Goal: Feedback & Contribution: Submit feedback/report problem

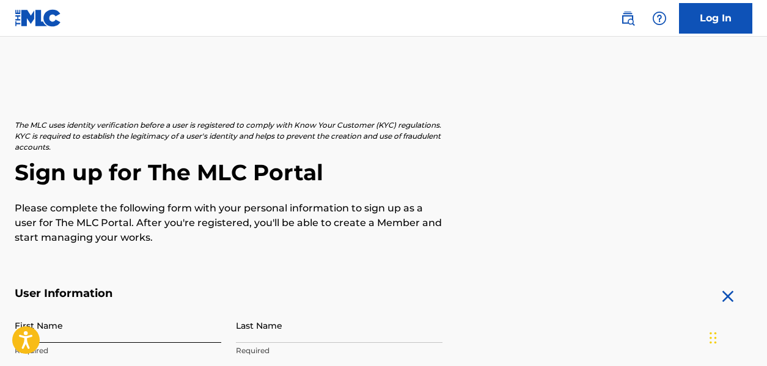
scroll to position [122, 0]
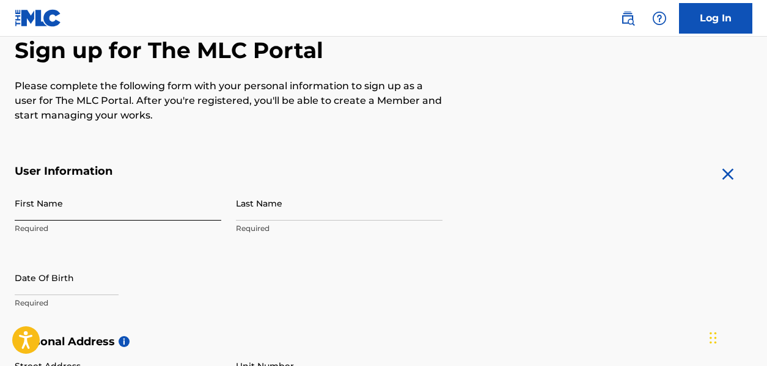
drag, startPoint x: 0, startPoint y: 0, endPoint x: 154, endPoint y: 205, distance: 256.6
click at [154, 205] on input "First Name" at bounding box center [118, 203] width 206 height 35
type input "Prince"
type input "Alakija"
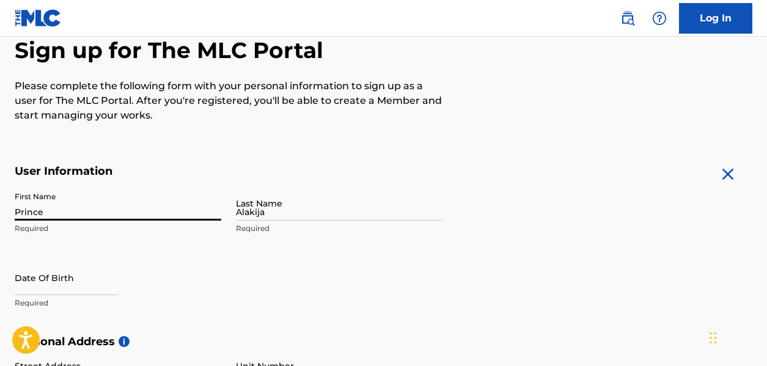
type input "Via PALLADIO 40/16"
type input "VENEZIA"
type input "Italy"
type input "VE"
type input "30175"
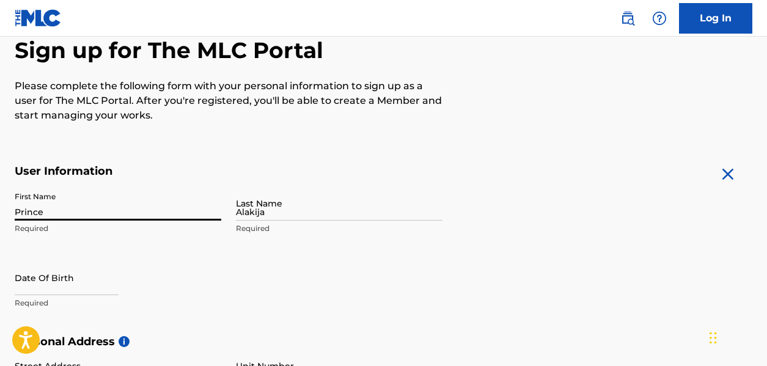
type input "351"
type input "0945385"
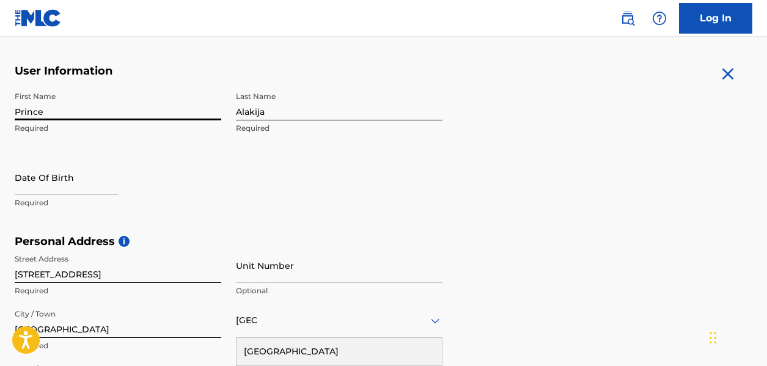
click at [103, 115] on input "Prince" at bounding box center [118, 103] width 206 height 35
type input "prince michael"
click at [75, 186] on input "text" at bounding box center [67, 177] width 104 height 35
select select "9"
select select "2025"
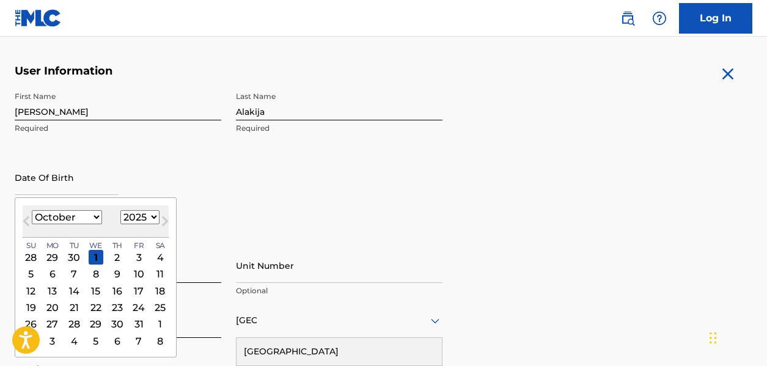
click at [97, 217] on select "January February March April May June July August September October November De…" at bounding box center [67, 217] width 70 height 14
select select "10"
click at [32, 210] on select "January February March April May June July August September October November De…" at bounding box center [67, 217] width 70 height 14
click at [49, 274] on div "3" at bounding box center [52, 274] width 15 height 15
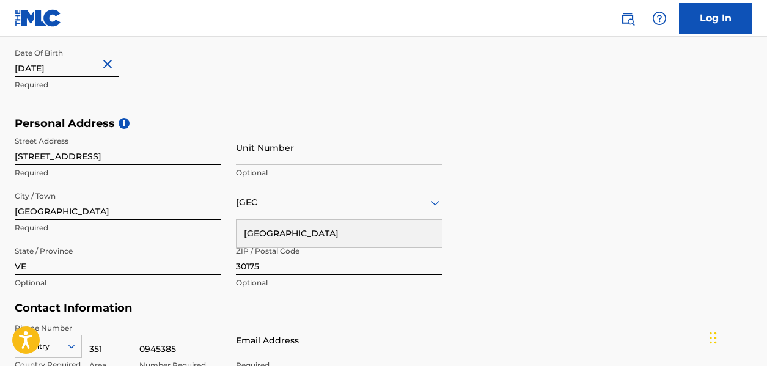
scroll to position [345, 0]
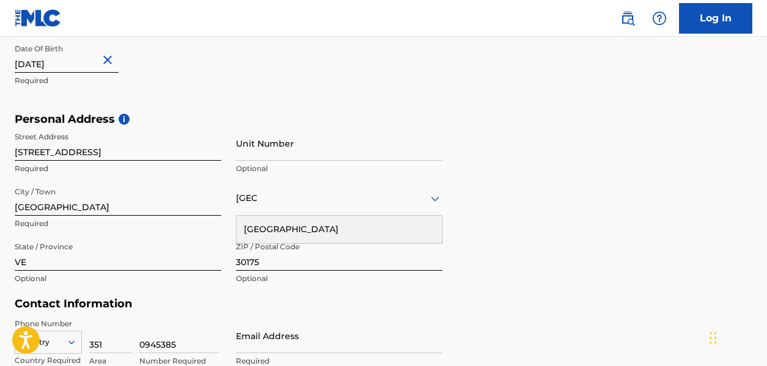
type input "November 3 1987"
click at [130, 150] on input "Via PALLADIO 40/16" at bounding box center [118, 143] width 206 height 35
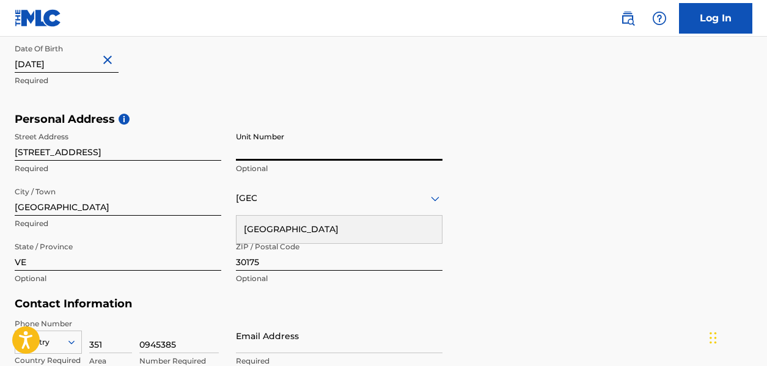
click at [278, 151] on input "Unit Number" at bounding box center [339, 143] width 206 height 35
type input "16"
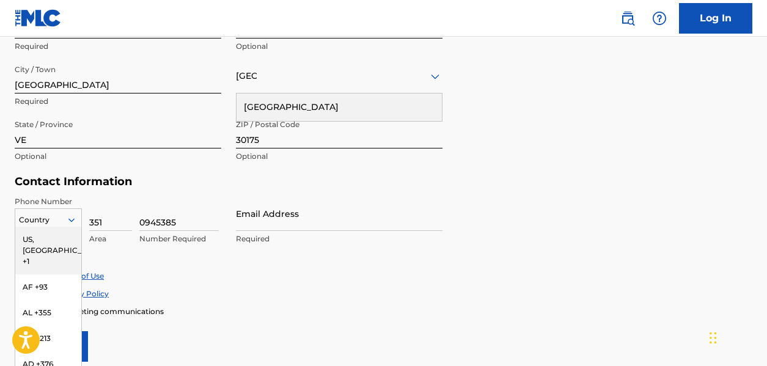
scroll to position [511, 0]
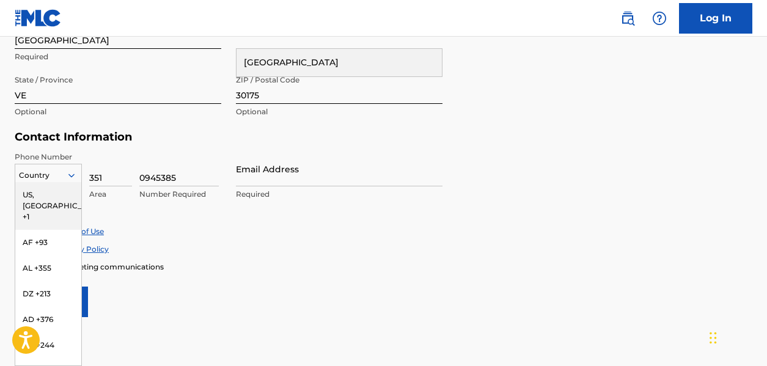
click at [72, 182] on div "216 results available. Use Up and Down to choose options, press Enter to select…" at bounding box center [48, 173] width 67 height 18
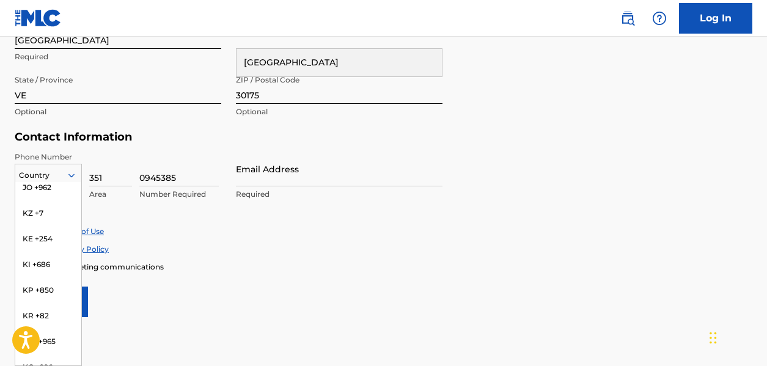
scroll to position [2566, 0]
click at [158, 221] on div "Phone Number 216 results available. Use Up and Down to choose options, press En…" at bounding box center [229, 188] width 428 height 75
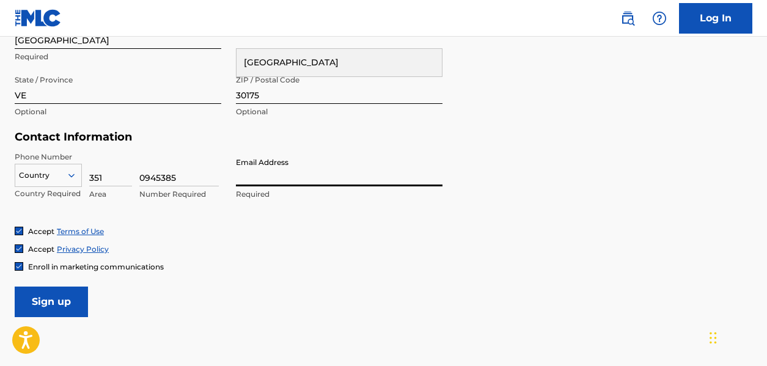
click at [269, 171] on input "Email Address" at bounding box center [339, 168] width 206 height 35
type input "dellyswagz@gmail.com"
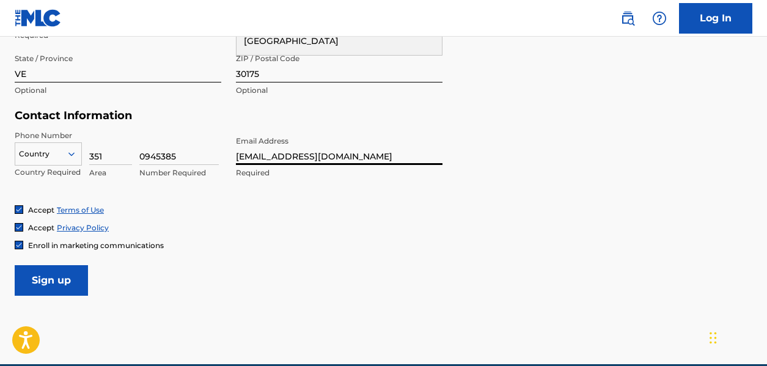
scroll to position [511, 0]
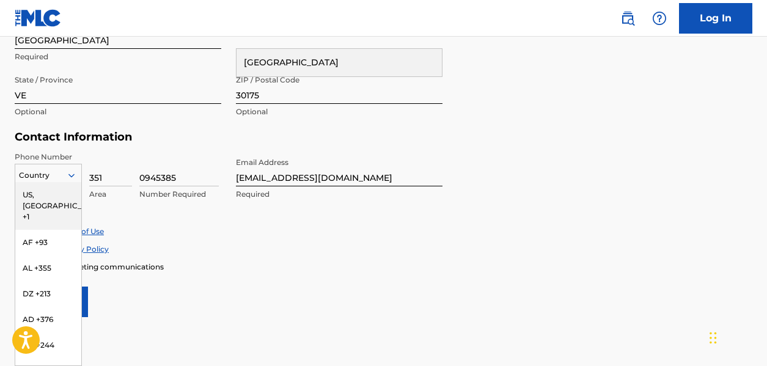
click at [69, 174] on icon at bounding box center [71, 175] width 6 height 4
type input "it"
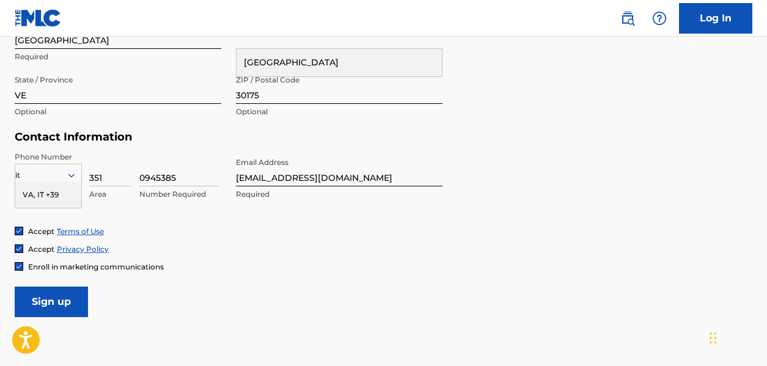
click at [62, 191] on div "VA, IT +39" at bounding box center [48, 195] width 66 height 26
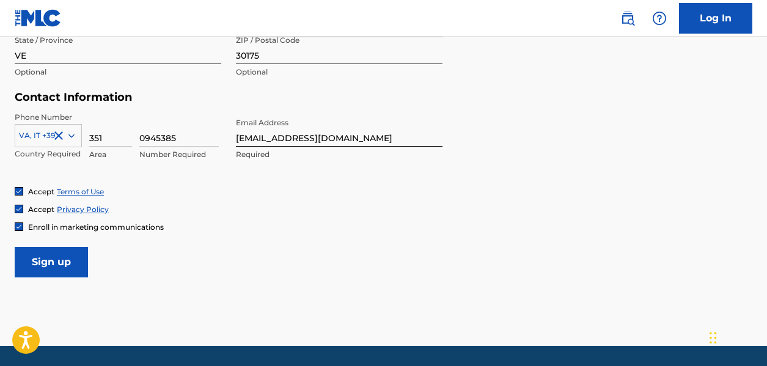
scroll to position [572, 0]
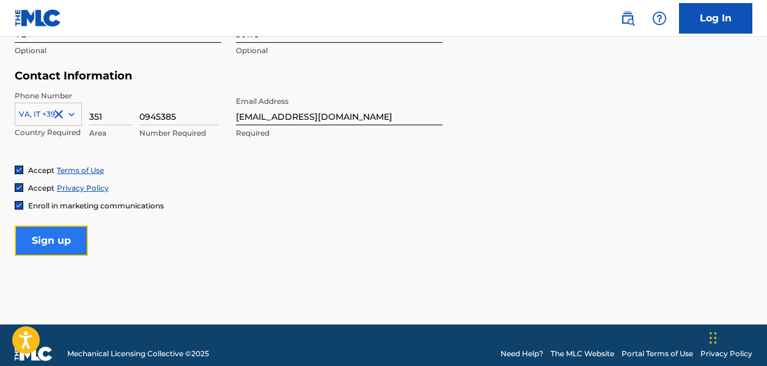
click at [55, 240] on input "Sign up" at bounding box center [51, 240] width 73 height 31
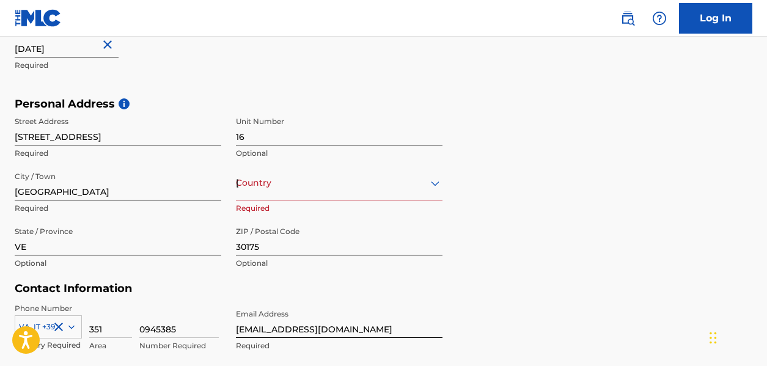
click at [290, 191] on div "option , selected. Select is focused ,type to refine list, press Down to open t…" at bounding box center [339, 183] width 206 height 35
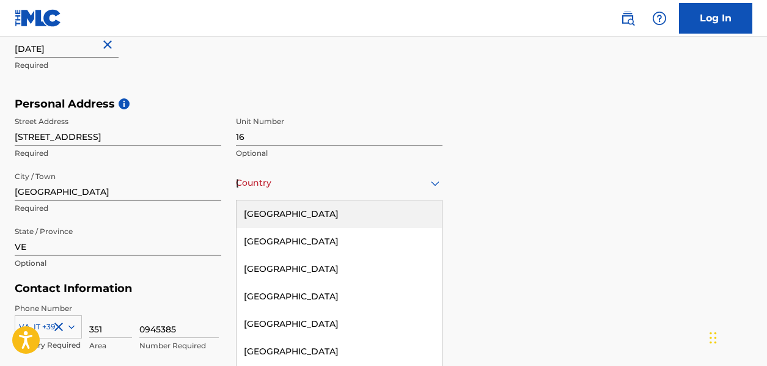
scroll to position [378, 0]
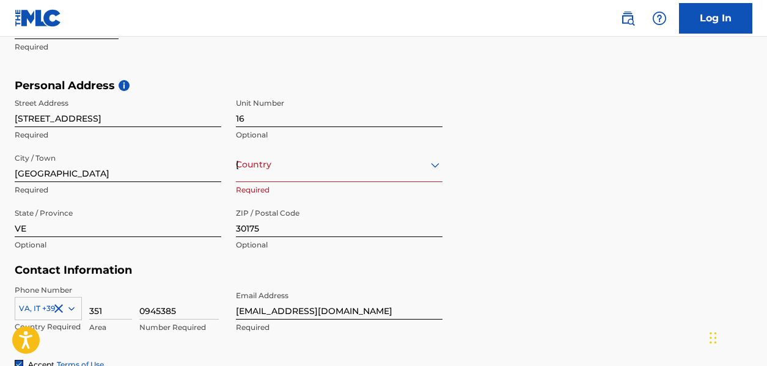
click at [291, 166] on div "Italy" at bounding box center [339, 164] width 206 height 15
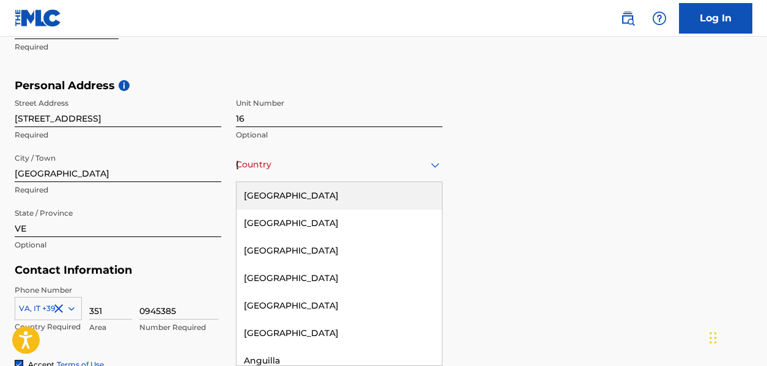
click at [282, 173] on div "Country Italy" at bounding box center [339, 164] width 206 height 35
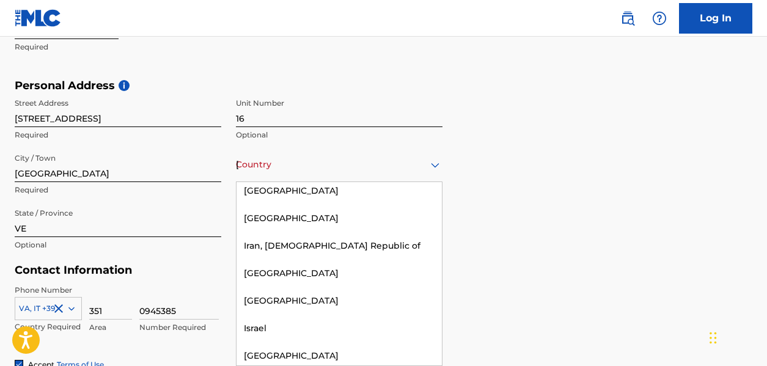
scroll to position [2566, 0]
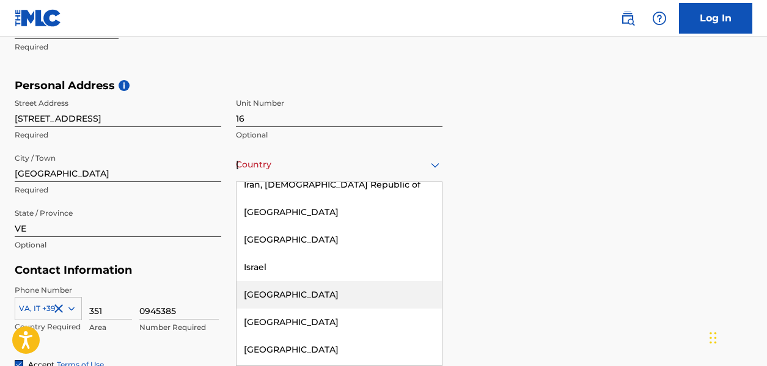
click at [266, 281] on div "Italy" at bounding box center [338, 294] width 205 height 27
click at [266, 277] on h5 "Contact Information" at bounding box center [229, 270] width 428 height 14
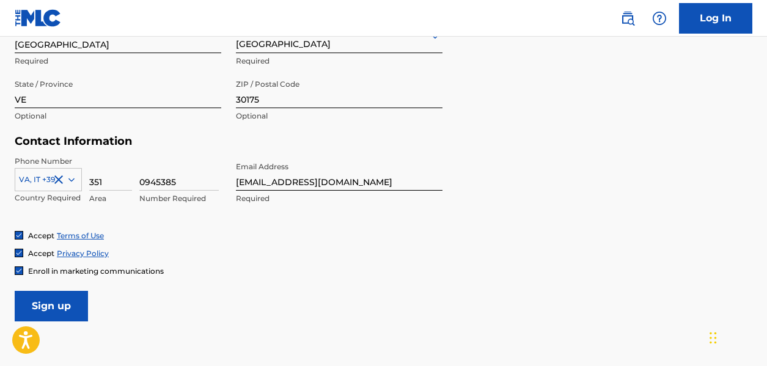
scroll to position [561, 0]
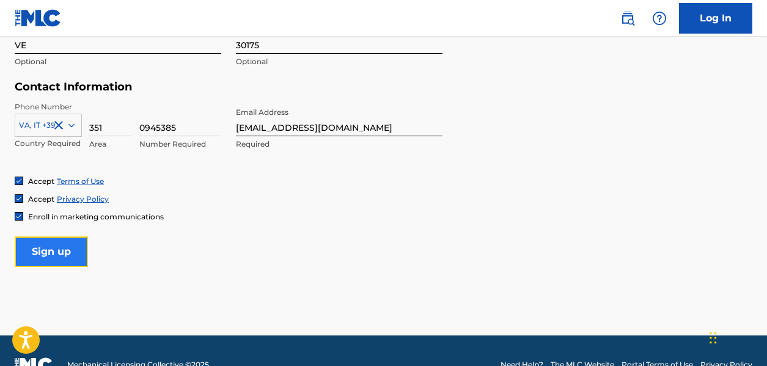
click at [49, 247] on input "Sign up" at bounding box center [51, 251] width 73 height 31
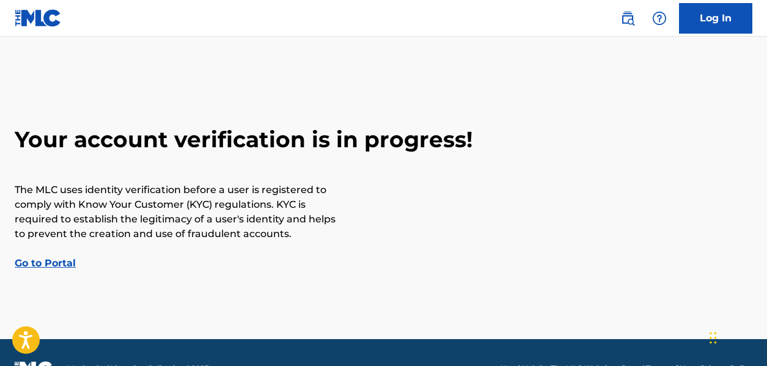
scroll to position [32, 0]
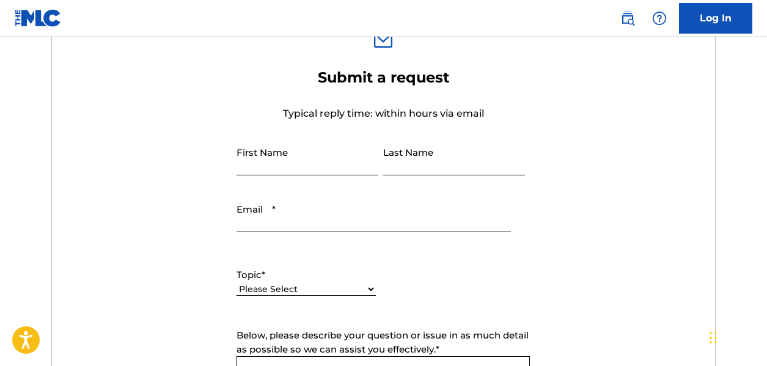
scroll to position [428, 0]
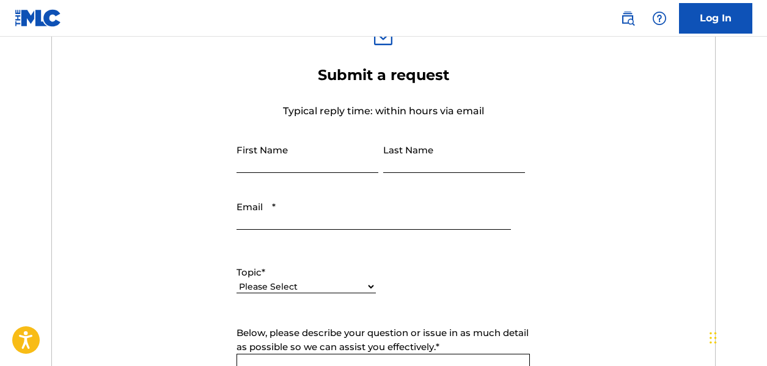
click at [316, 162] on input "First Name" at bounding box center [307, 155] width 142 height 35
type input "[PERSON_NAME]"
type input "Alakija"
type input "[EMAIL_ADDRESS][DOMAIN_NAME]"
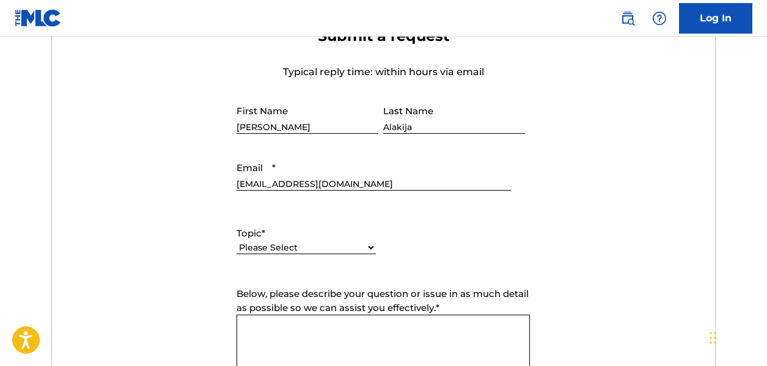
scroll to position [489, 0]
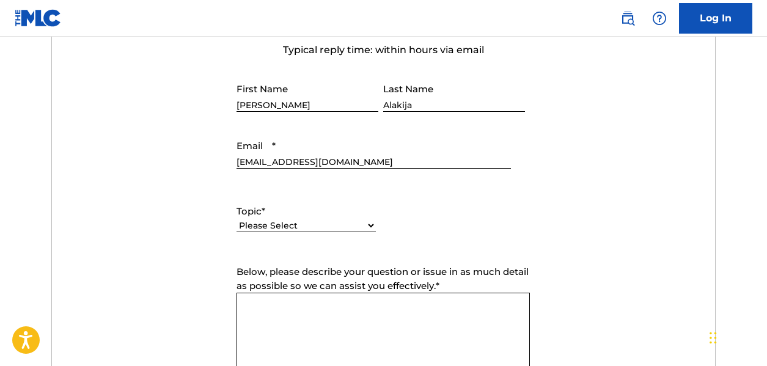
click at [334, 221] on select "Please Select I need help with my account I need help with managing my catalog …" at bounding box center [305, 225] width 139 height 13
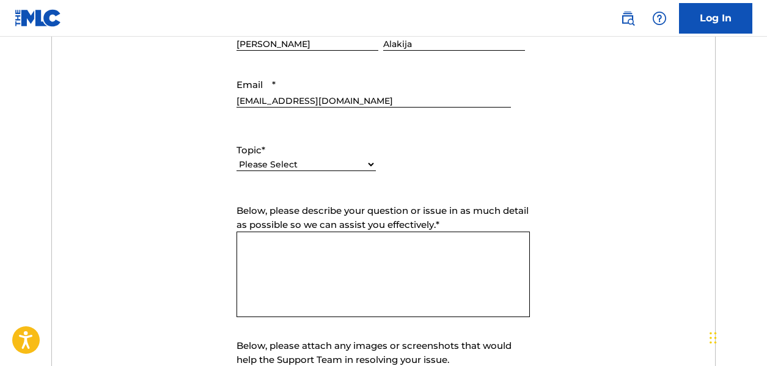
click at [368, 166] on select "Please Select I need help with my account I need help with managing my catalog …" at bounding box center [305, 164] width 139 height 13
select select "I need help with payment"
click at [236, 158] on select "Please Select I need help with my account I need help with managing my catalog …" at bounding box center [305, 164] width 139 height 13
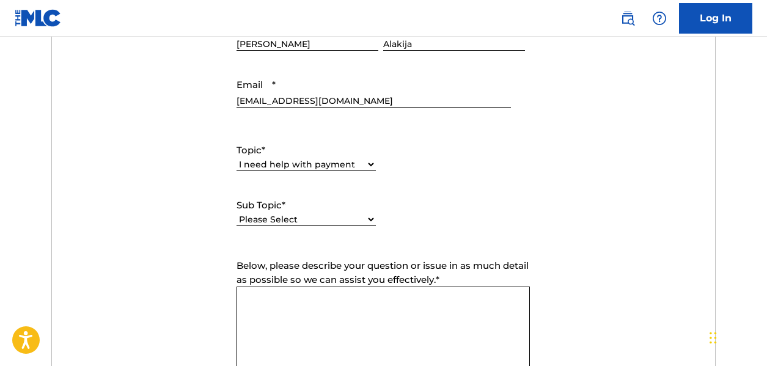
click at [351, 222] on select "Please Select I need help setting up my payment information in The MLC Portal I…" at bounding box center [305, 219] width 139 height 13
select select "I need information about royalties"
click at [236, 213] on select "Please Select I need help setting up my payment information in The MLC Portal I…" at bounding box center [305, 219] width 139 height 13
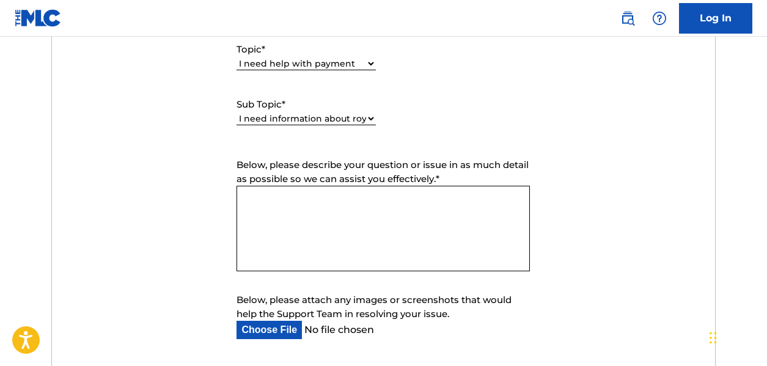
scroll to position [672, 0]
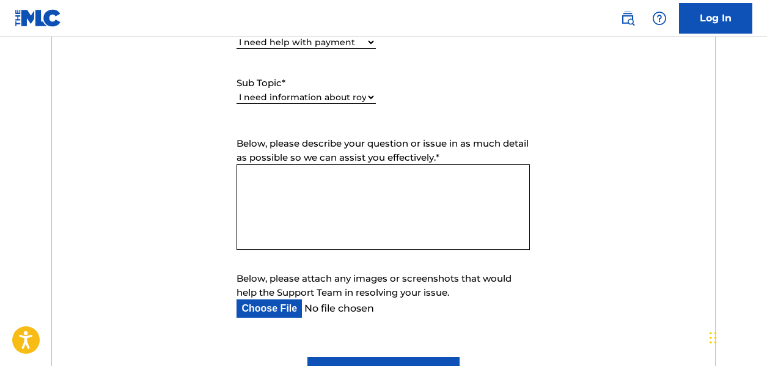
click at [266, 182] on textarea "Below, please describe your question or issue in as much detail as possible so …" at bounding box center [382, 207] width 293 height 86
click at [340, 178] on textarea "i don'tget paid for myroyalty" at bounding box center [382, 207] width 293 height 86
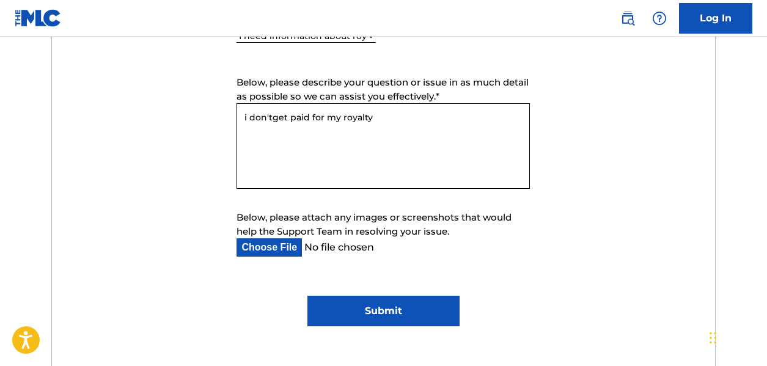
scroll to position [794, 0]
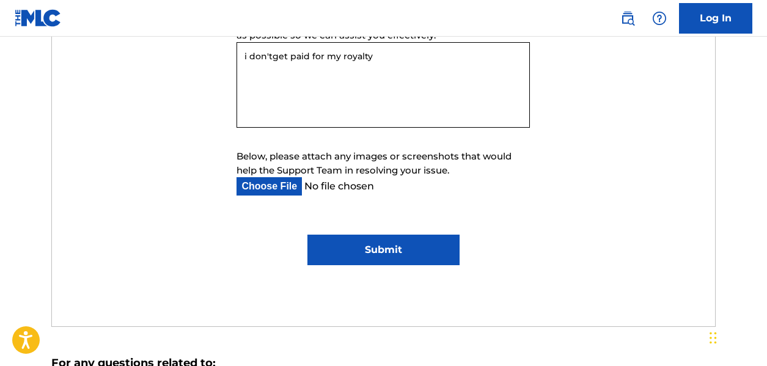
type textarea "i don'tget paid for my royalty"
click at [343, 188] on input "Below, please attach any images or screenshots that would help the Support Team…" at bounding box center [373, 186] width 274 height 18
type input "C:\fakepath\lv_0_20230211200844.mp4"
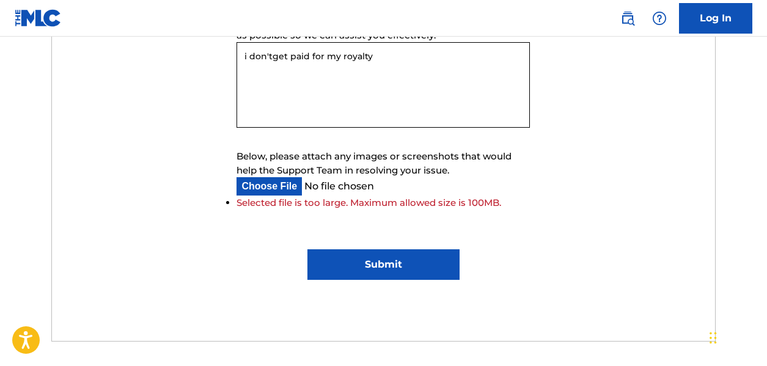
click at [384, 269] on input "Submit" at bounding box center [383, 264] width 152 height 31
click at [272, 183] on input "Below, please attach any images or screenshots that would help the Support Team…" at bounding box center [373, 186] width 274 height 18
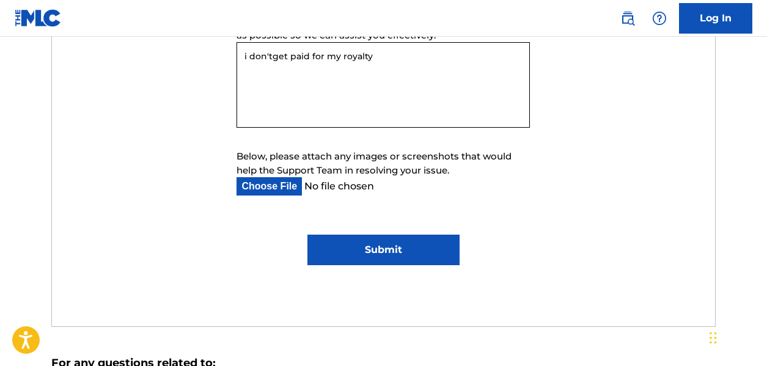
click at [270, 189] on input "Below, please attach any images or screenshots that would help the Support Team…" at bounding box center [373, 186] width 274 height 18
type input "C:\fakepath\488886164_10221145876755783_2722477454439990347_n.jpg"
click at [405, 245] on input "Submit" at bounding box center [383, 250] width 152 height 31
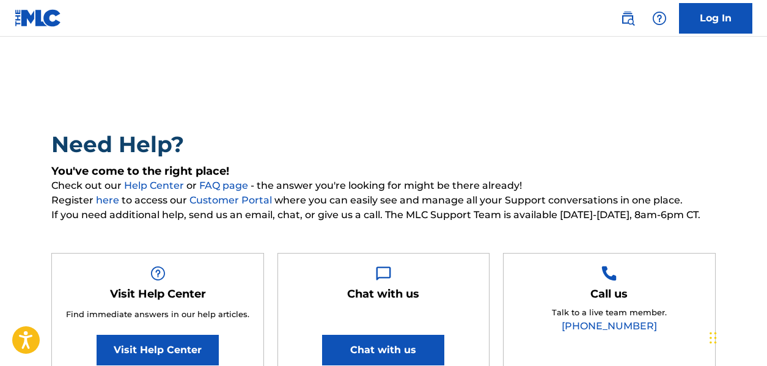
scroll to position [0, 0]
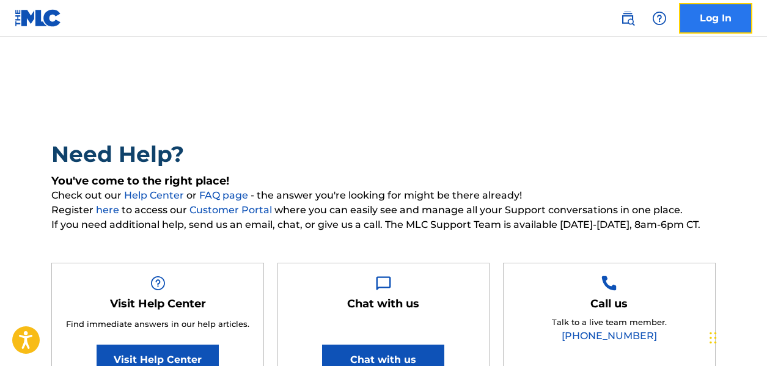
drag, startPoint x: 709, startPoint y: 22, endPoint x: 704, endPoint y: 31, distance: 10.4
click at [709, 22] on link "Log In" at bounding box center [715, 18] width 73 height 31
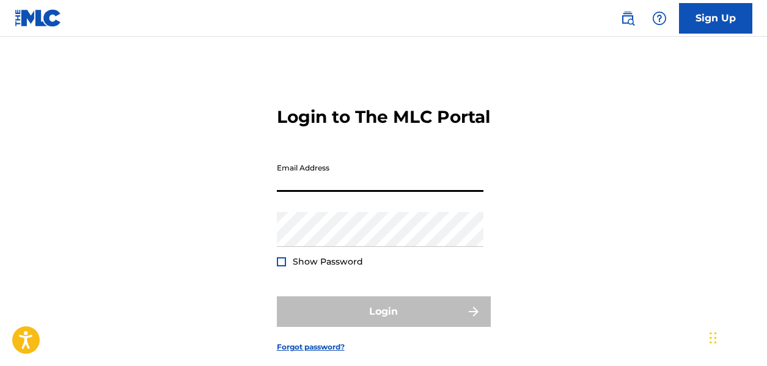
click at [367, 192] on input "Email Address" at bounding box center [380, 174] width 206 height 35
type input "dellyswagz@gmail.com"
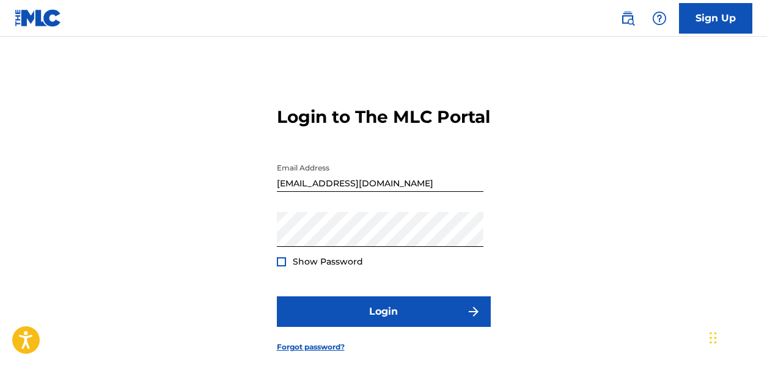
click at [285, 266] on div at bounding box center [281, 261] width 9 height 9
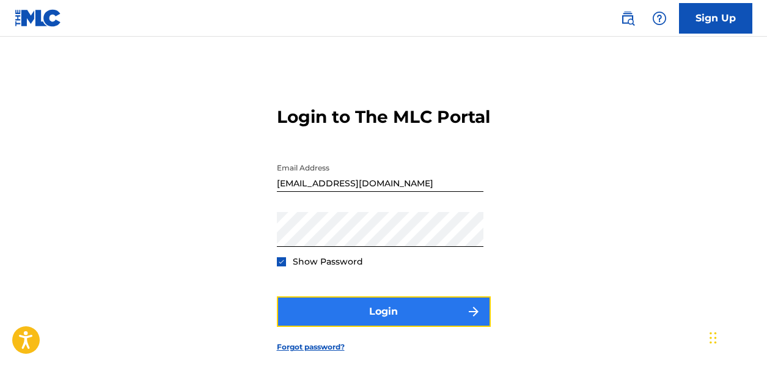
click at [392, 327] on button "Login" at bounding box center [384, 311] width 214 height 31
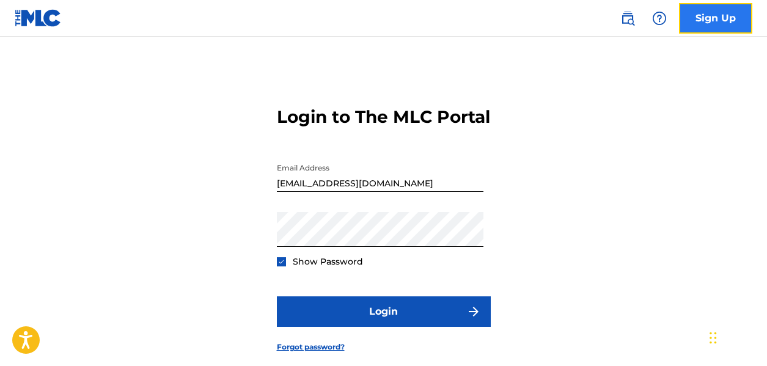
click at [731, 28] on link "Sign Up" at bounding box center [715, 18] width 73 height 31
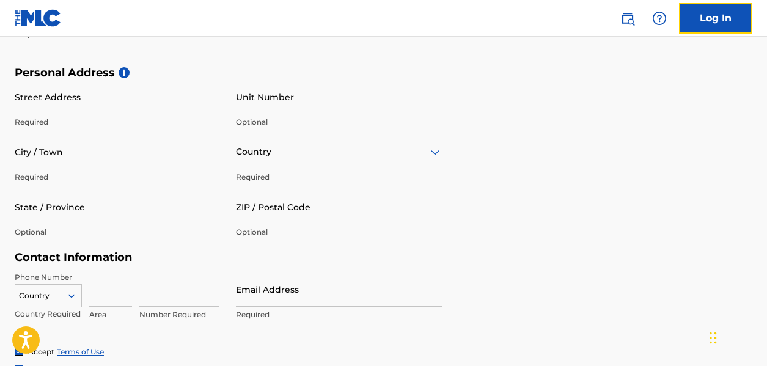
scroll to position [367, 0]
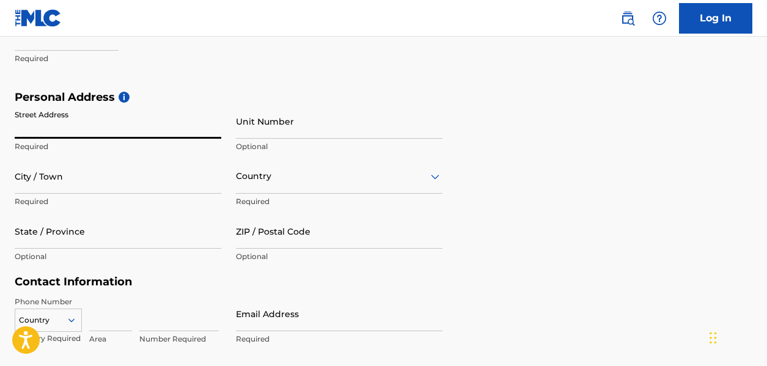
click at [48, 133] on input "Street Address" at bounding box center [118, 121] width 206 height 35
type input "Via PALLADIO 40/16"
type input "prince michael"
type input "Alakija"
type input "16"
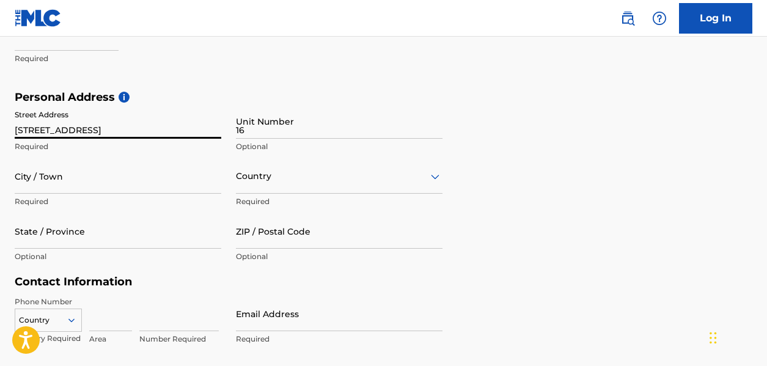
type input "VENEZIA"
type input "Italy"
type input "VE"
type input "30175"
type input "351"
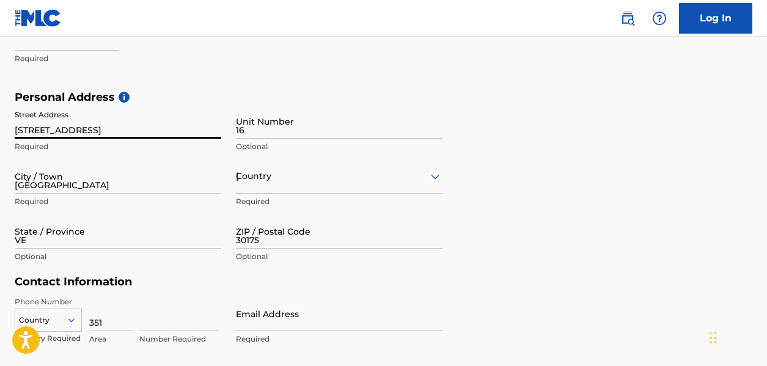
type input "0945385"
type input "dellyswagz@gmail.com"
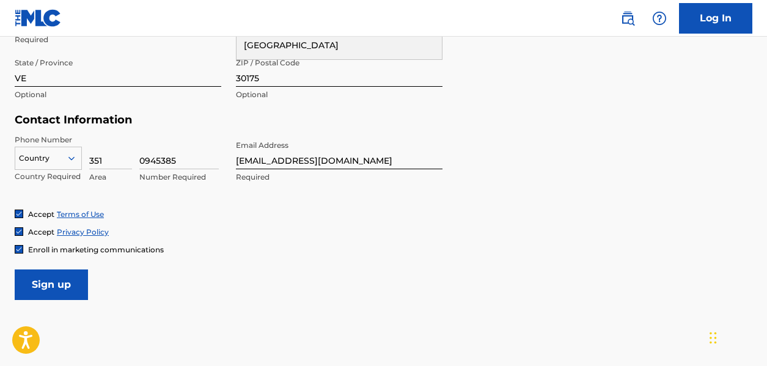
scroll to position [550, 0]
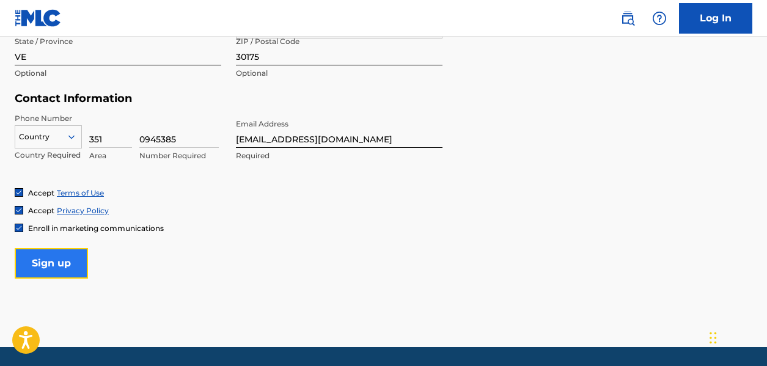
click at [68, 261] on input "Sign up" at bounding box center [51, 263] width 73 height 31
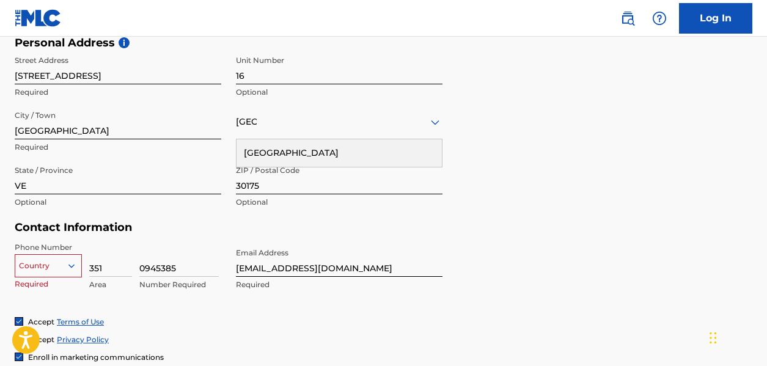
scroll to position [482, 0]
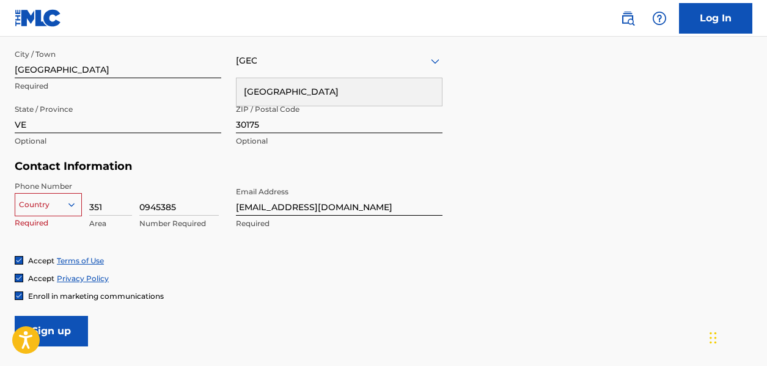
click at [69, 209] on div "Country" at bounding box center [48, 202] width 67 height 18
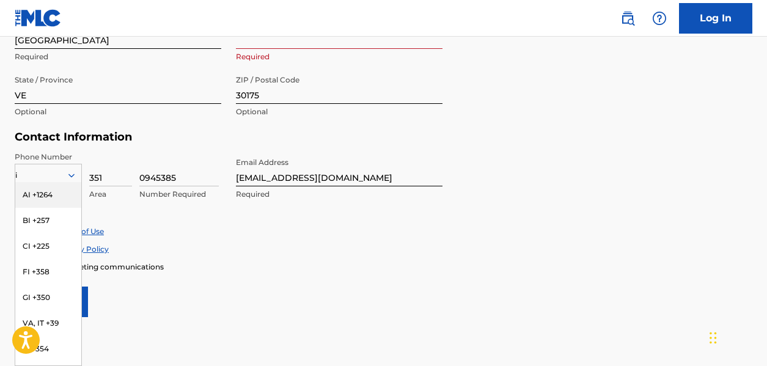
type input "it"
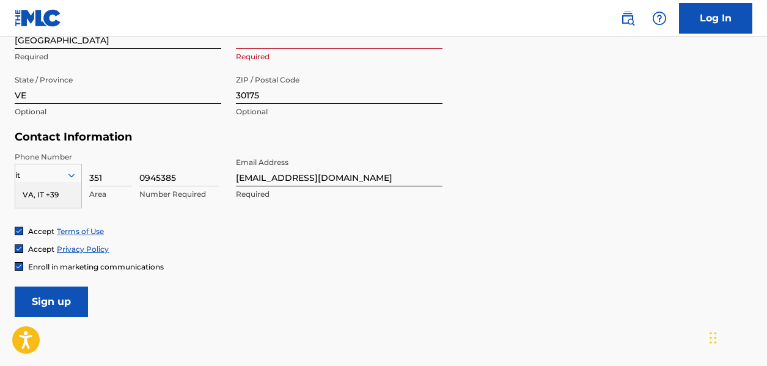
click at [38, 194] on div "VA, IT +39" at bounding box center [48, 195] width 66 height 26
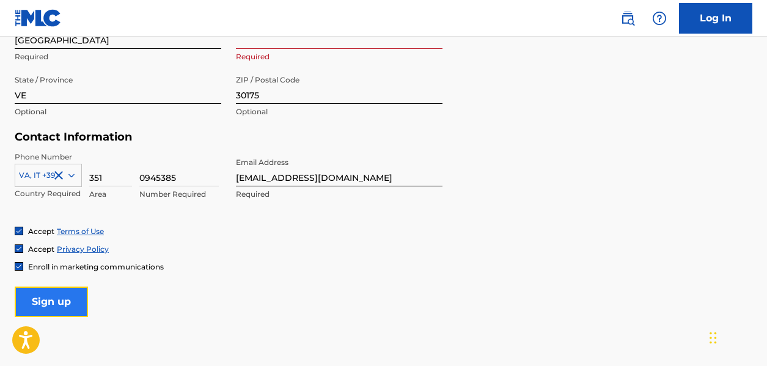
click at [70, 294] on input "Sign up" at bounding box center [51, 302] width 73 height 31
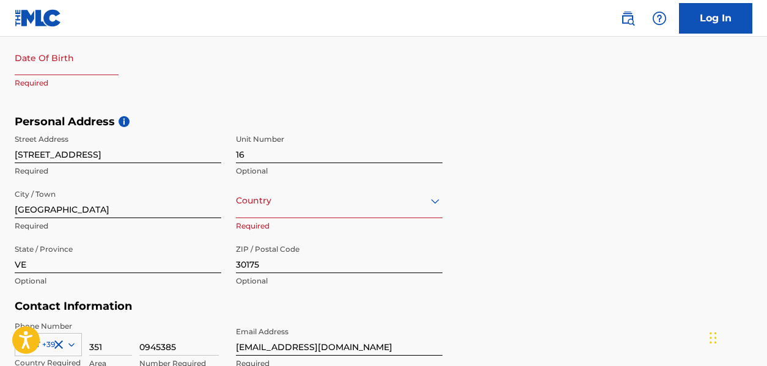
scroll to position [328, 0]
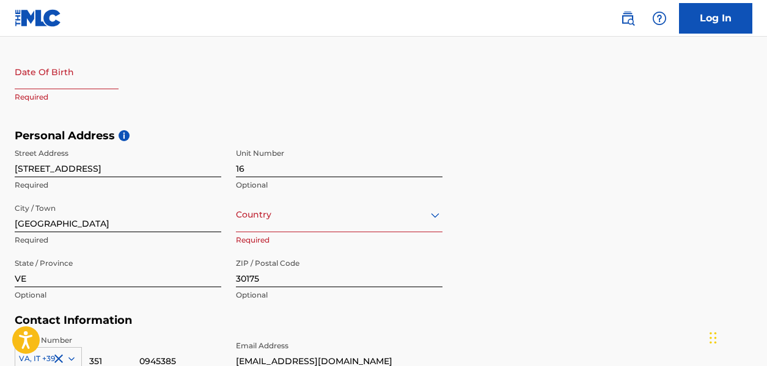
click at [292, 221] on div "option , selected. Select is focused ,type to refine list, press Down to open t…" at bounding box center [339, 214] width 206 height 35
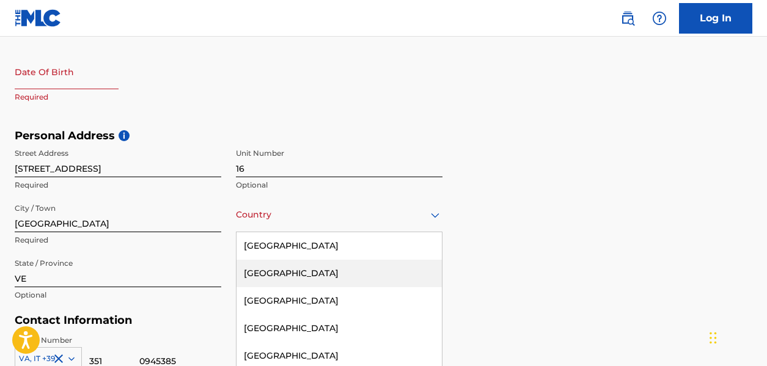
scroll to position [378, 0]
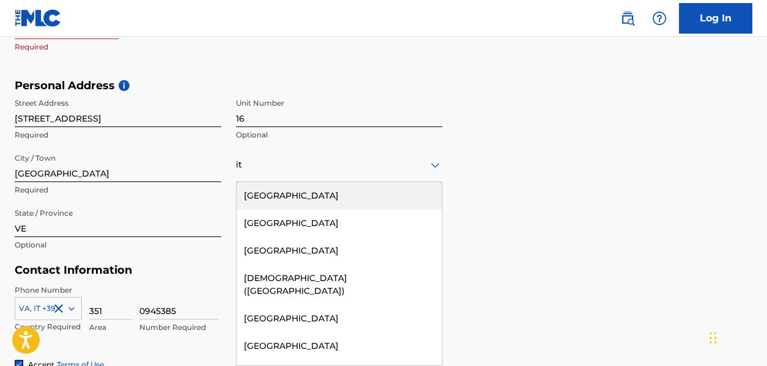
type input "Italy"
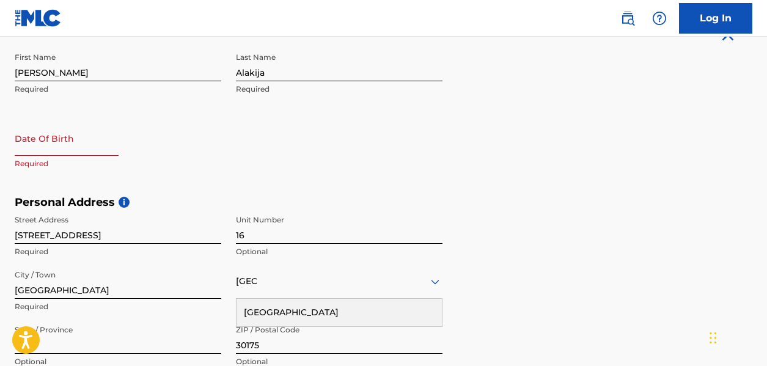
scroll to position [256, 0]
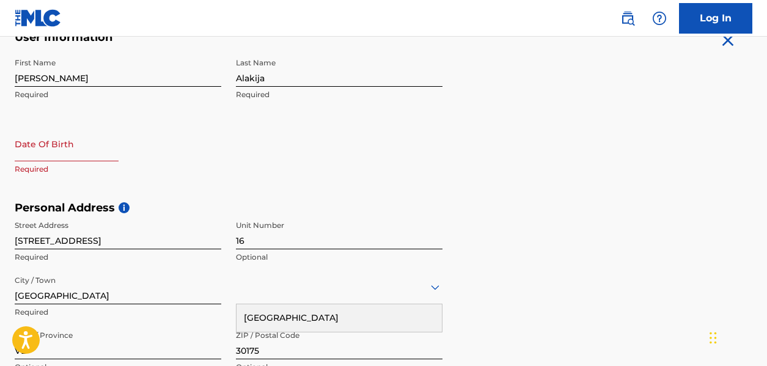
click at [68, 155] on input "text" at bounding box center [67, 143] width 104 height 35
select select "9"
select select "2025"
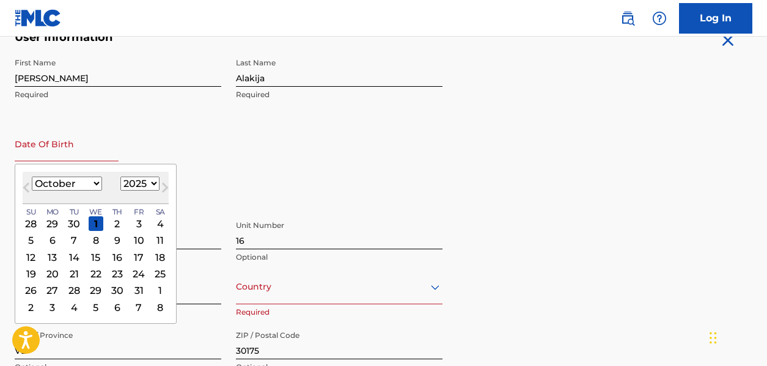
click at [85, 187] on select "January February March April May June July August September October November De…" at bounding box center [67, 184] width 70 height 14
select select "10"
click at [32, 177] on select "January February March April May June July August September October November De…" at bounding box center [67, 184] width 70 height 14
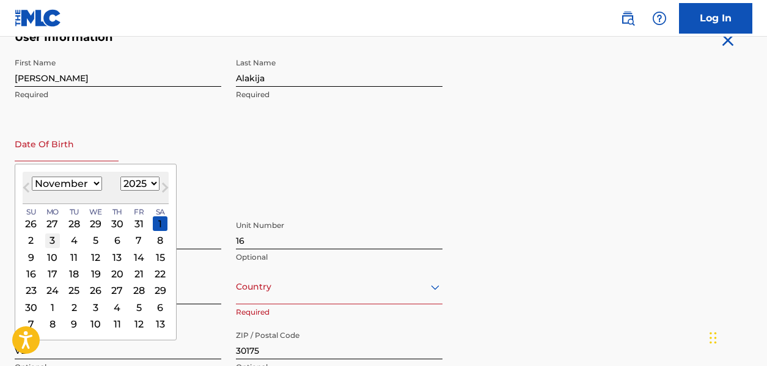
click at [50, 241] on div "3" at bounding box center [52, 240] width 15 height 15
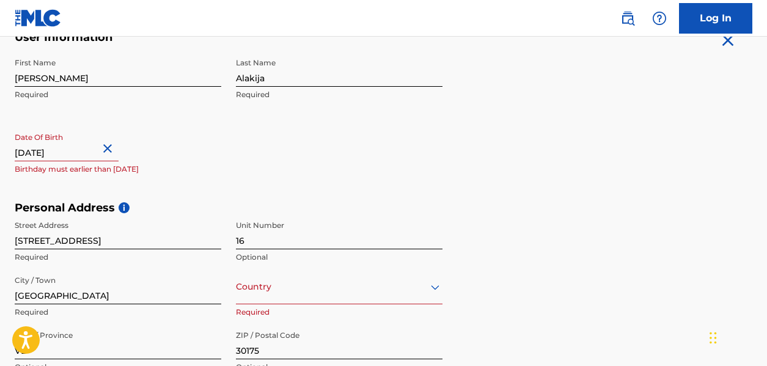
type input "November 3 1987"
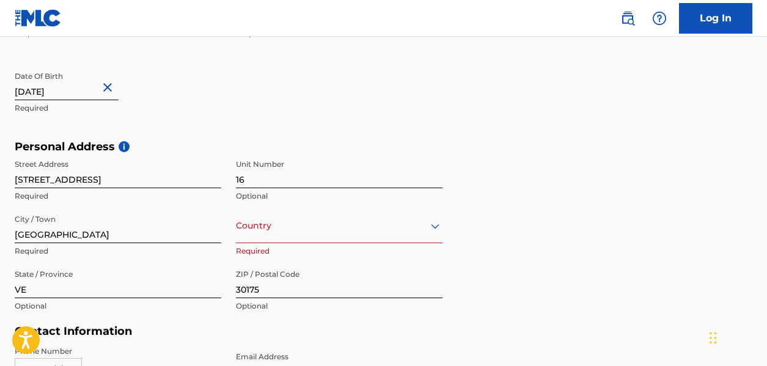
click at [310, 233] on div "Country" at bounding box center [339, 225] width 206 height 35
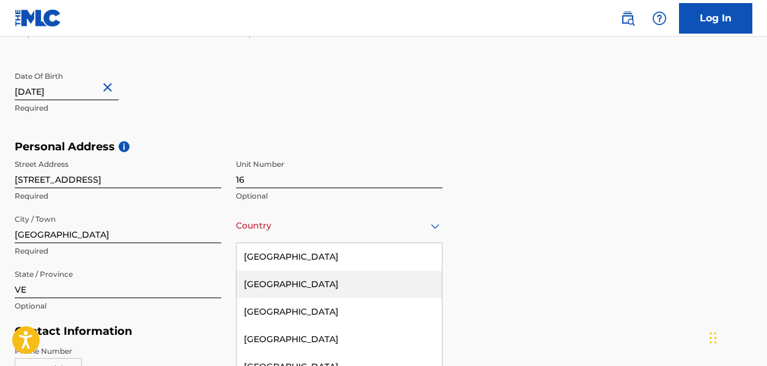
scroll to position [378, 0]
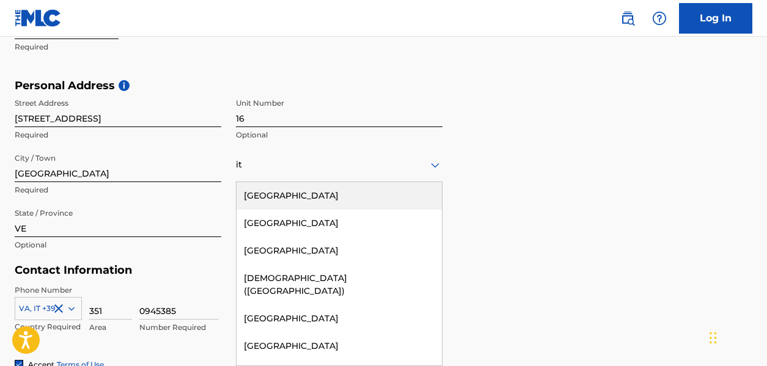
type input "Italy"
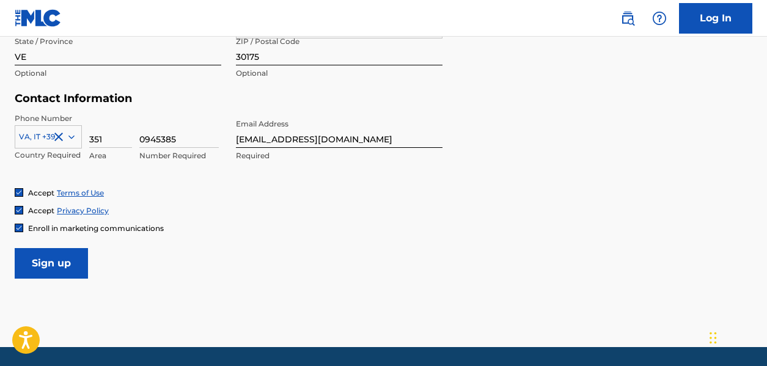
scroll to position [561, 0]
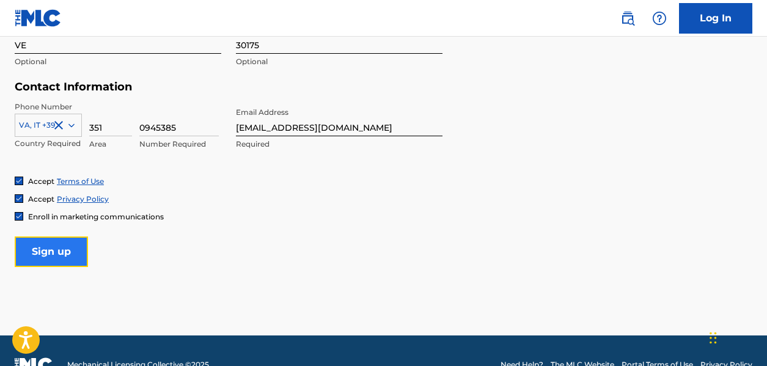
click at [43, 257] on input "Sign up" at bounding box center [51, 251] width 73 height 31
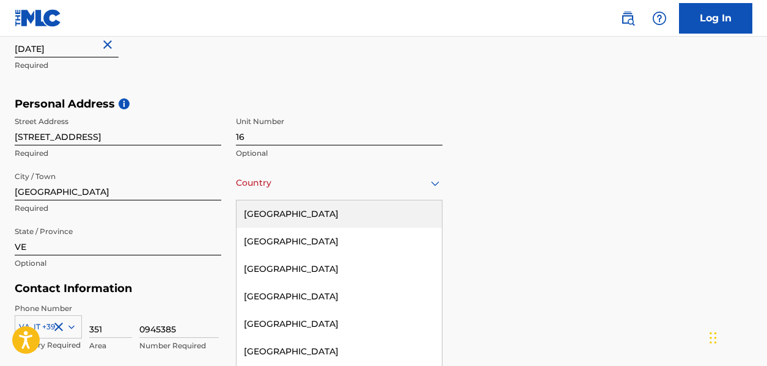
click at [359, 191] on div "223 results available. Use Up and Down to choose options, press Enter to select…" at bounding box center [339, 183] width 206 height 35
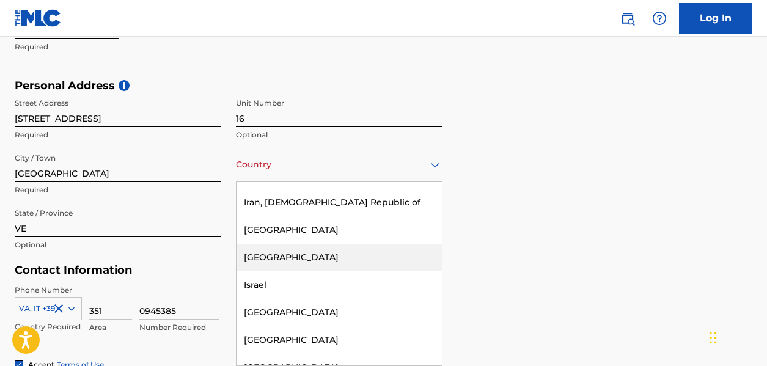
scroll to position [2566, 0]
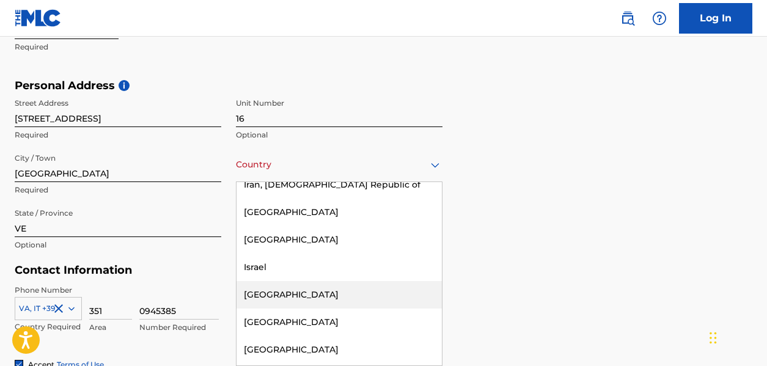
click at [275, 281] on div "Italy" at bounding box center [338, 294] width 205 height 27
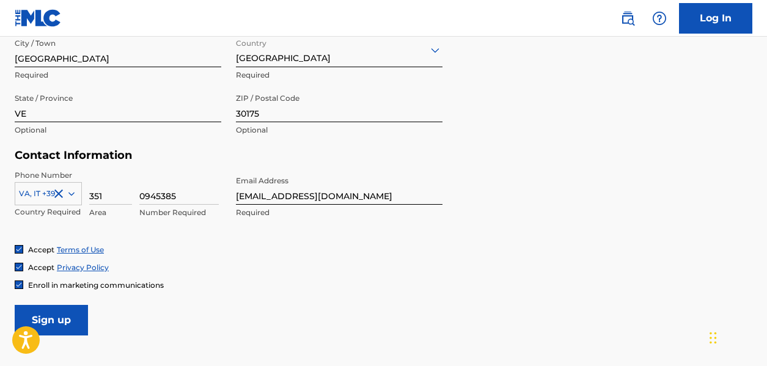
scroll to position [561, 0]
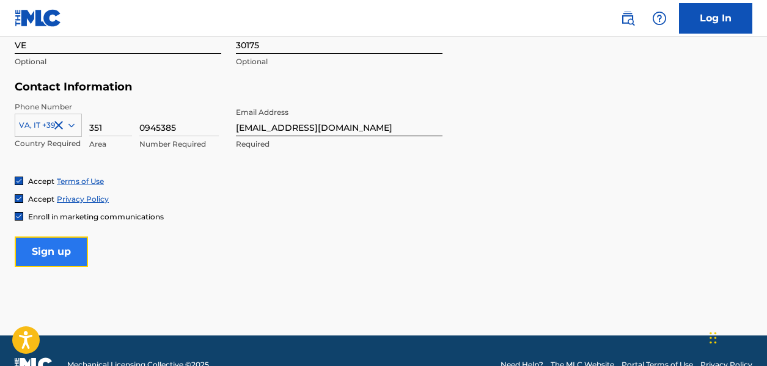
click at [43, 255] on input "Sign up" at bounding box center [51, 251] width 73 height 31
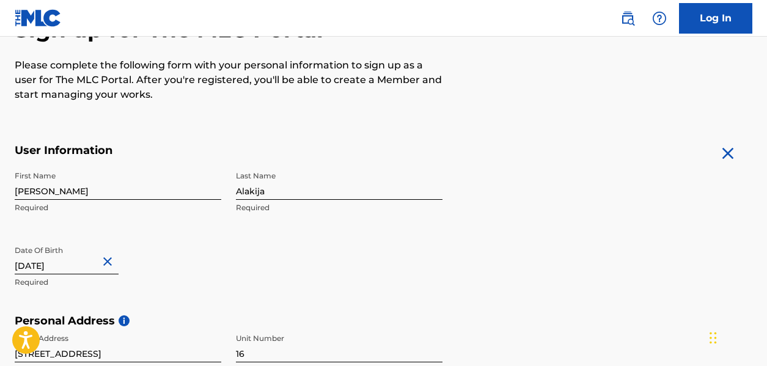
scroll to position [12, 0]
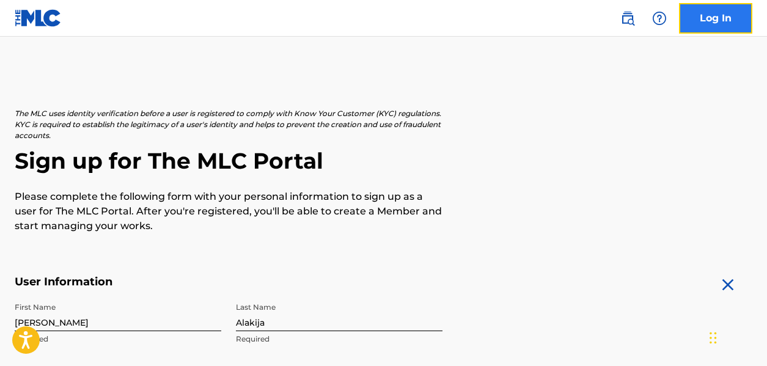
click at [696, 21] on link "Log In" at bounding box center [715, 18] width 73 height 31
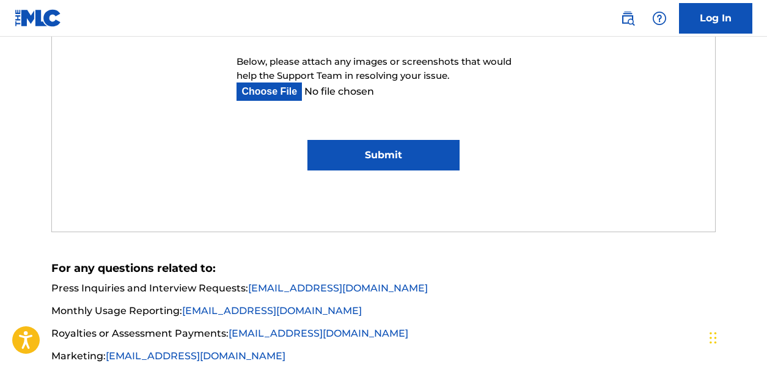
scroll to position [855, 0]
